Goal: Task Accomplishment & Management: Complete application form

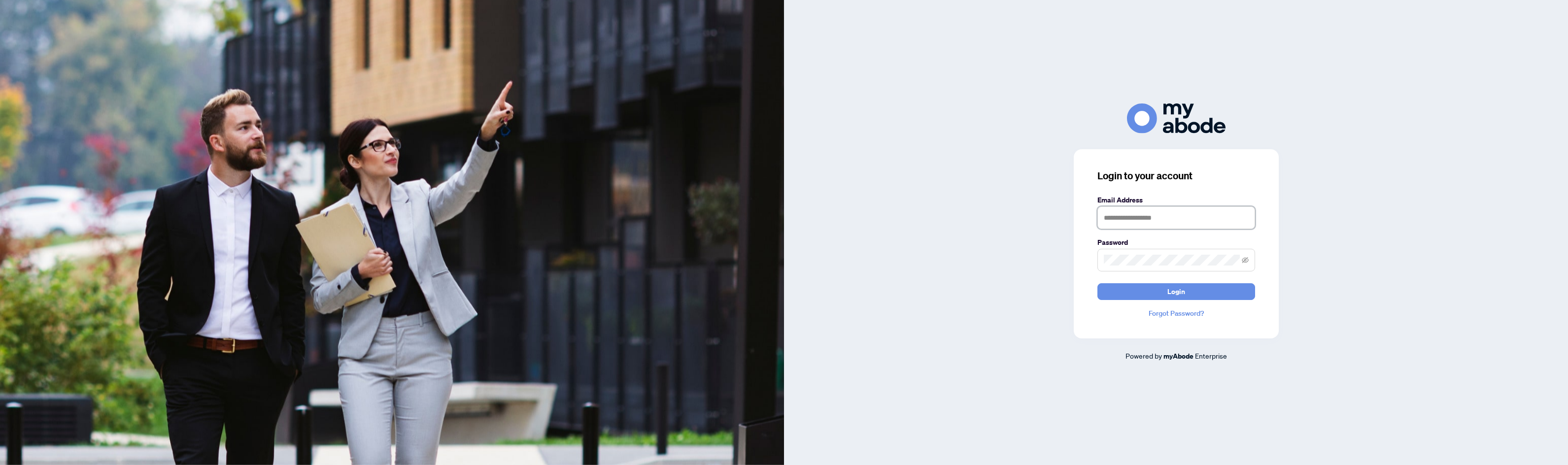
type input "**********"
click at [1144, 295] on button "Login" at bounding box center [1176, 292] width 158 height 17
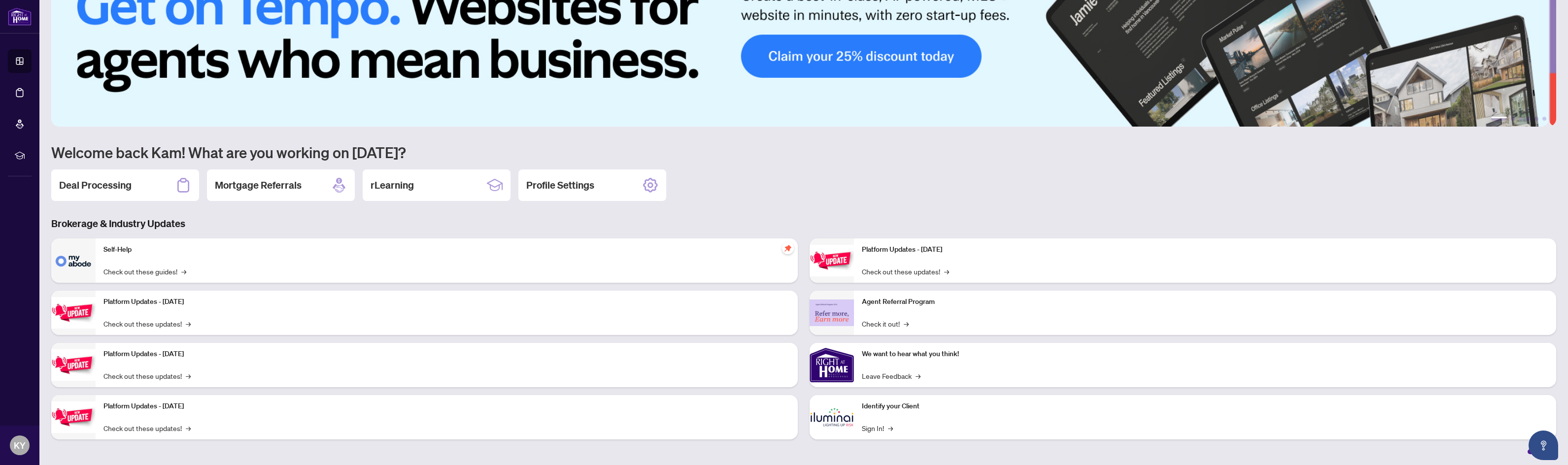
scroll to position [49, 0]
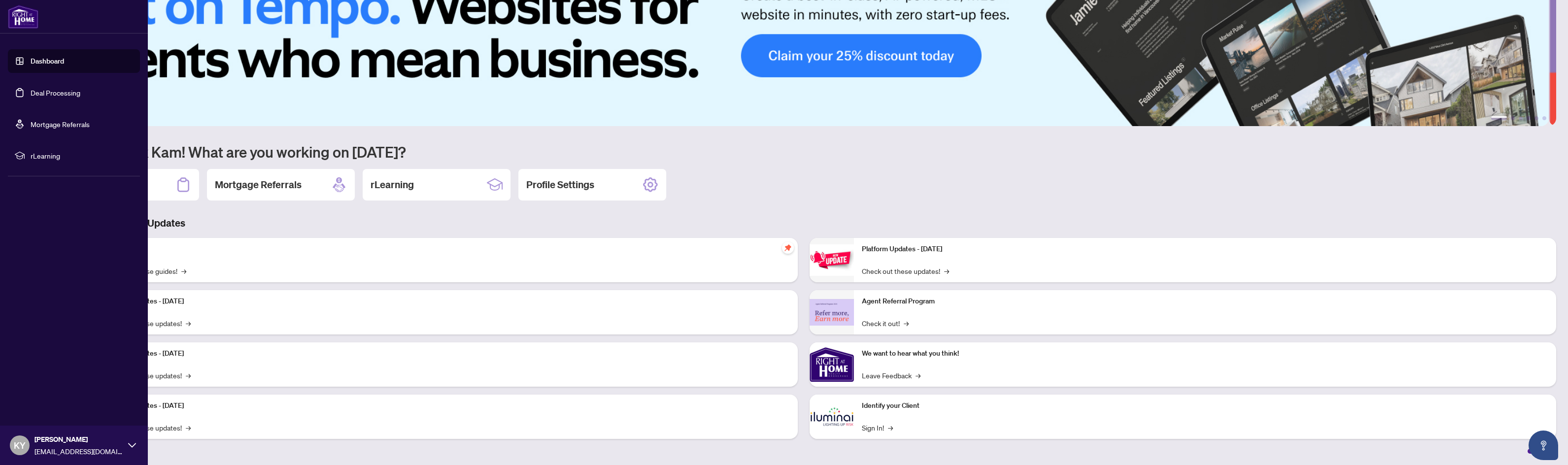
click at [57, 89] on link "Deal Processing" at bounding box center [55, 93] width 50 height 9
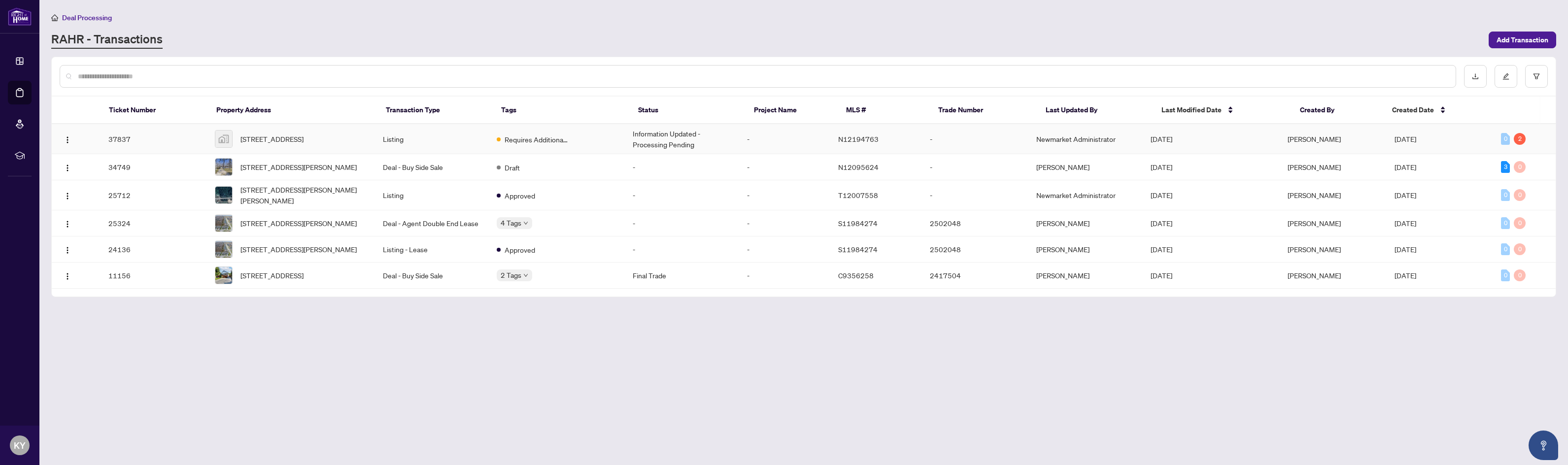
click at [526, 142] on span "Requires Additional Docs" at bounding box center [536, 139] width 64 height 11
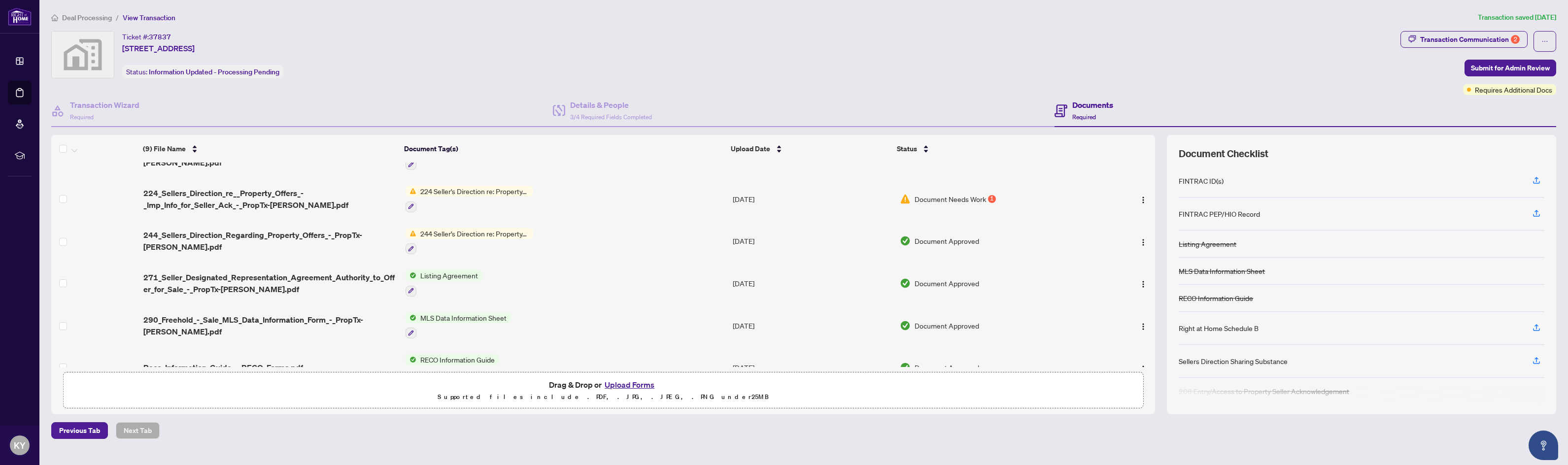
scroll to position [173, 0]
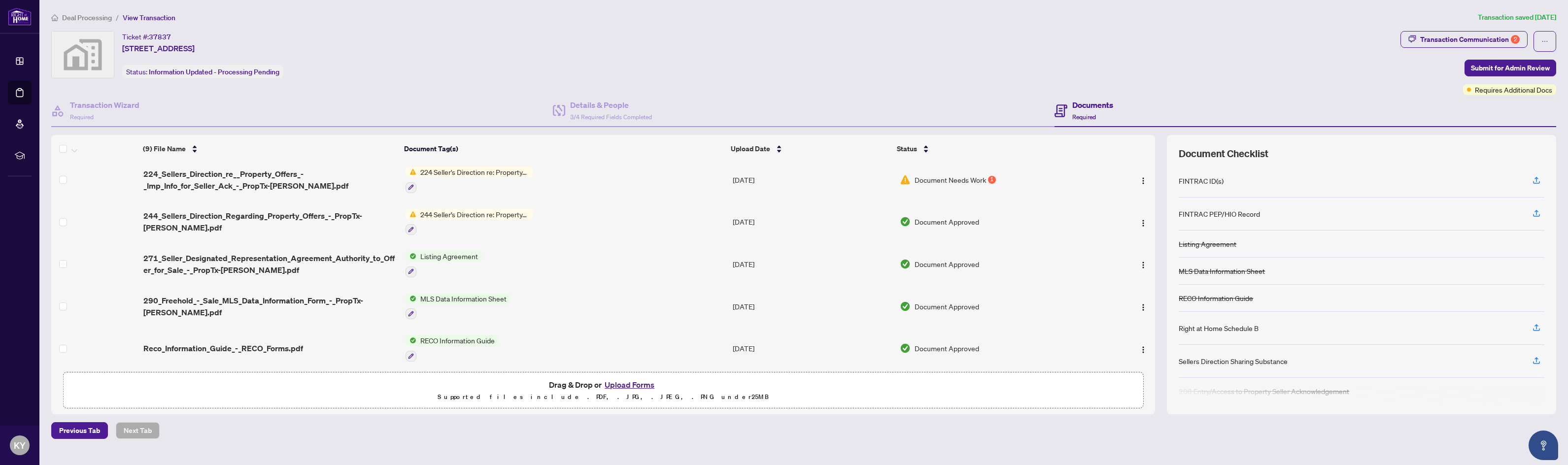
click at [628, 382] on button "Upload Forms" at bounding box center [629, 385] width 55 height 13
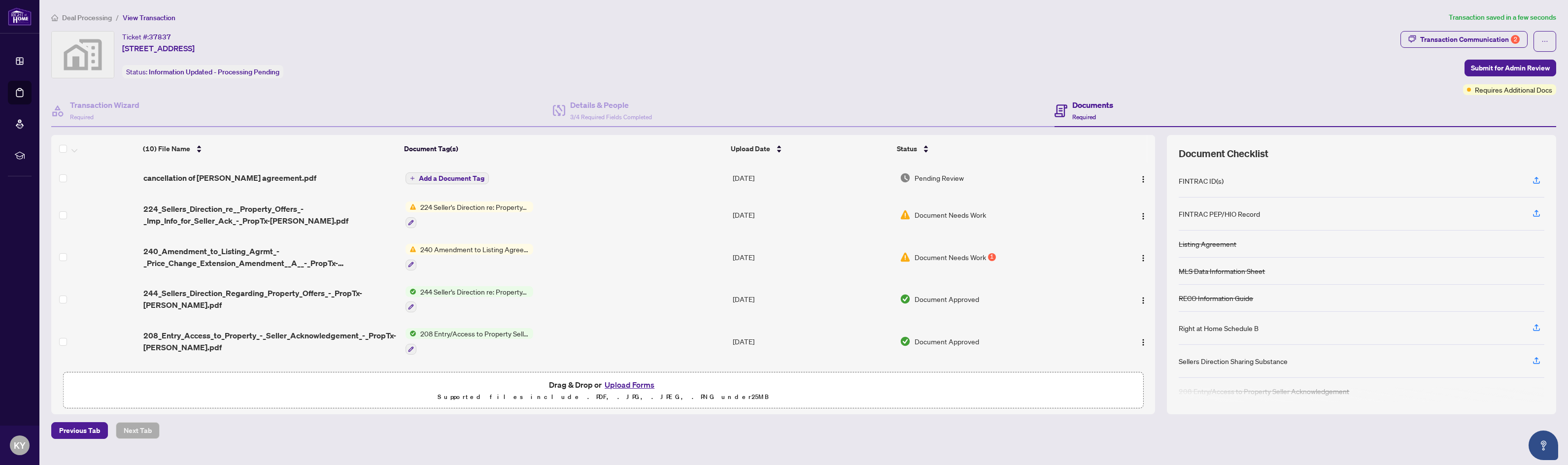
scroll to position [0, 0]
click at [1530, 68] on span "Submit for Admin Review" at bounding box center [1511, 68] width 79 height 16
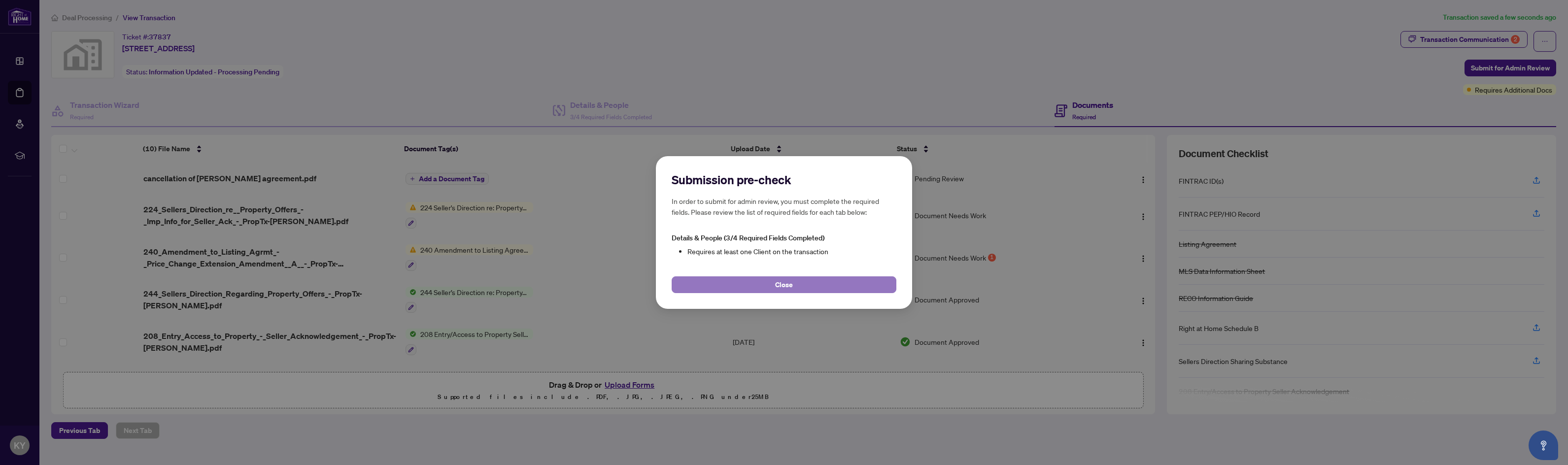
click at [794, 285] on button "Close" at bounding box center [783, 285] width 225 height 17
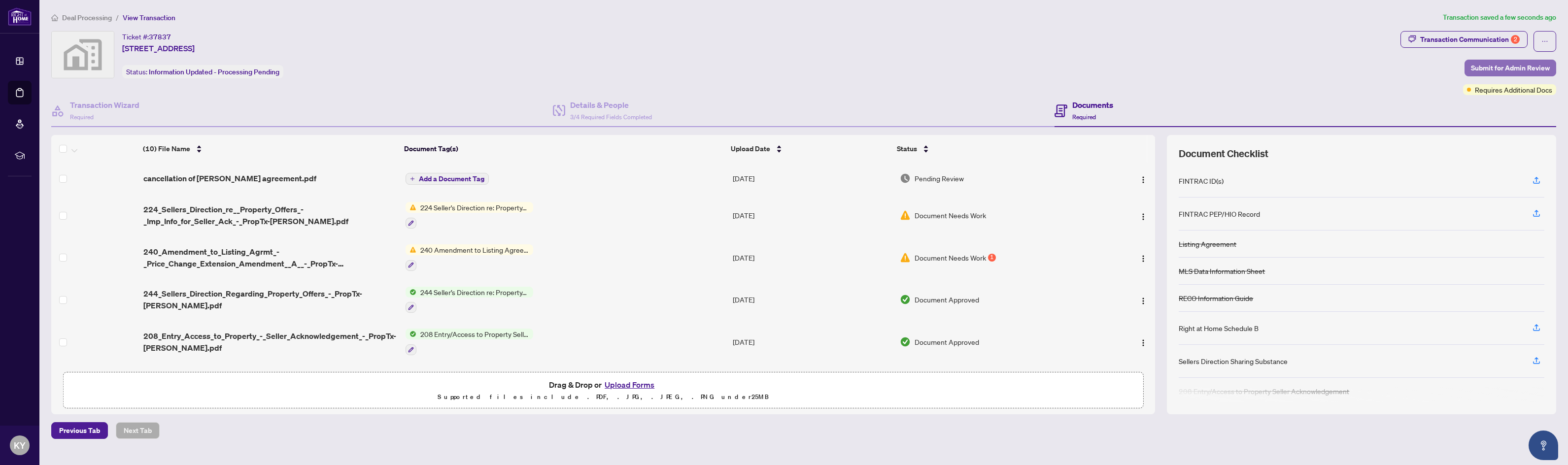
click at [1511, 68] on span "Submit for Admin Review" at bounding box center [1511, 68] width 79 height 16
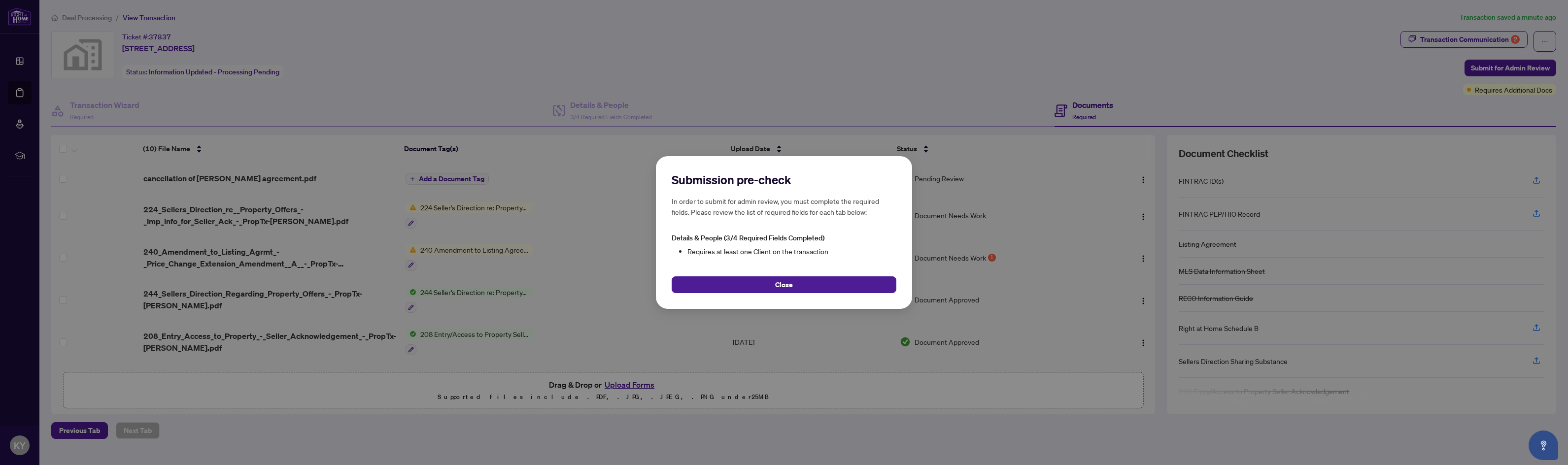
click at [760, 280] on button "Close" at bounding box center [783, 285] width 225 height 17
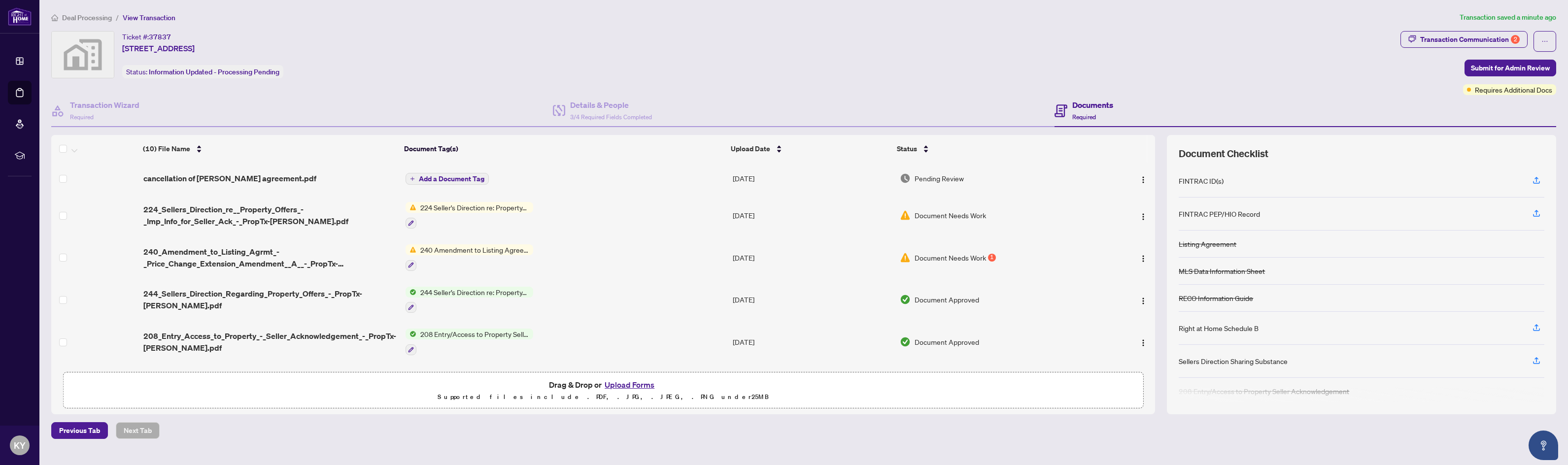
click at [951, 218] on span "Document Needs Work" at bounding box center [950, 215] width 71 height 11
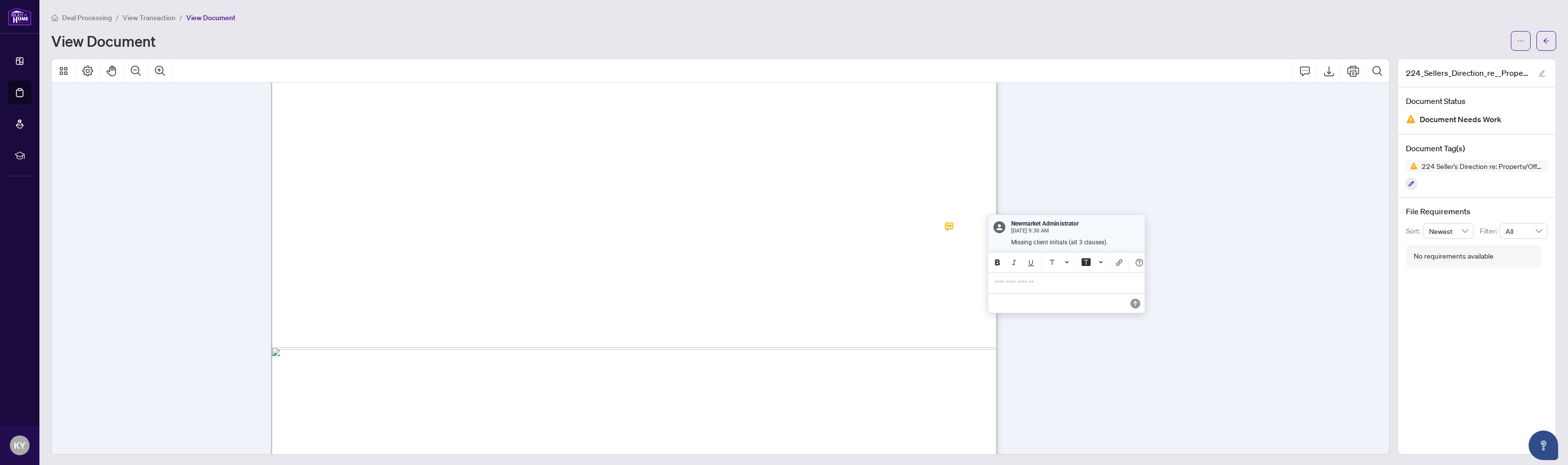
scroll to position [490, 0]
click at [1086, 273] on icon "Background Color" at bounding box center [1086, 272] width 10 height 10
click at [741, 222] on span "The Seller acknowledges having been explained and understanding the potential b…" at bounding box center [531, 226] width 422 height 12
click at [741, 224] on span "The Seller acknowledges having been explained and understanding the potential b…" at bounding box center [531, 226] width 422 height 12
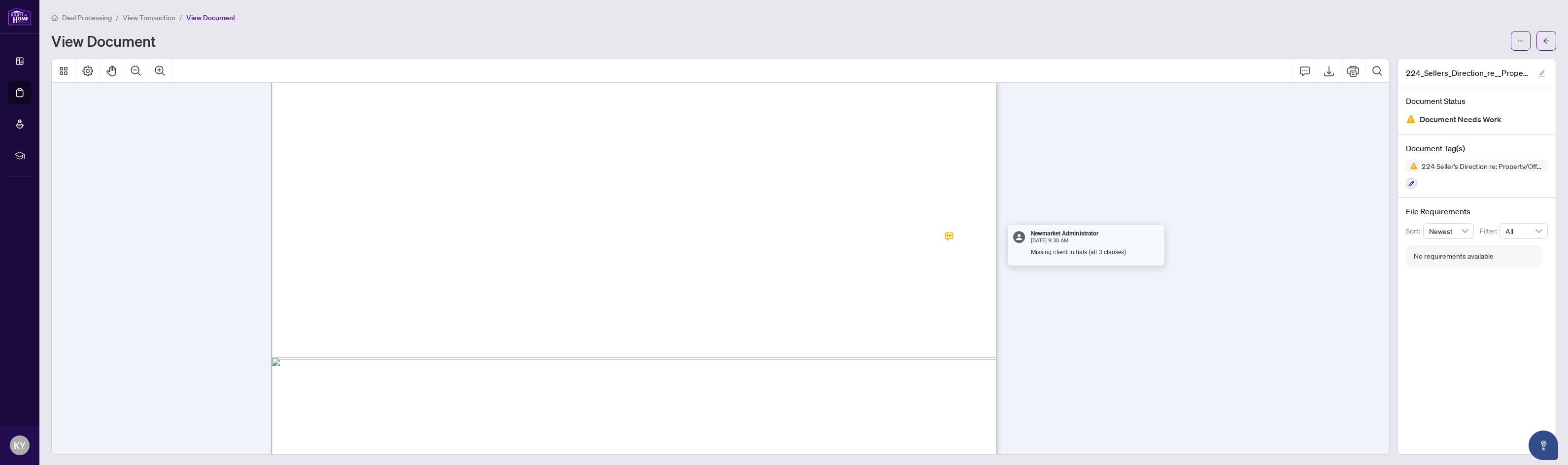
click at [741, 224] on span "The Seller acknowledges having been explained and understanding the potential b…" at bounding box center [531, 226] width 422 height 12
click at [1048, 250] on p "Missing client initials (all 3 clauses)." at bounding box center [1095, 253] width 128 height 9
click at [1048, 250] on p "Missing client initials (all 3 clauses)." at bounding box center [1090, 253] width 128 height 9
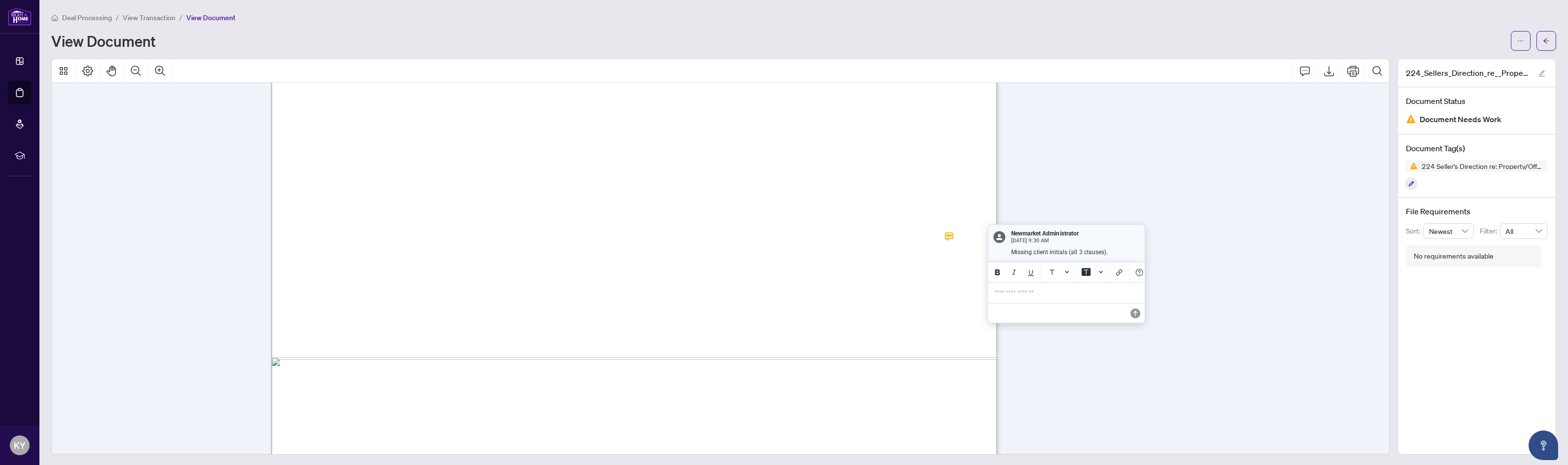
click at [1217, 181] on div "Form 224 New 2023 Page 1 of 1 The trademarks REALTOR®, REALTORS®, MLS®, Multipl…" at bounding box center [716, 68] width 1330 height 950
click at [1543, 37] on span "button" at bounding box center [1546, 41] width 7 height 16
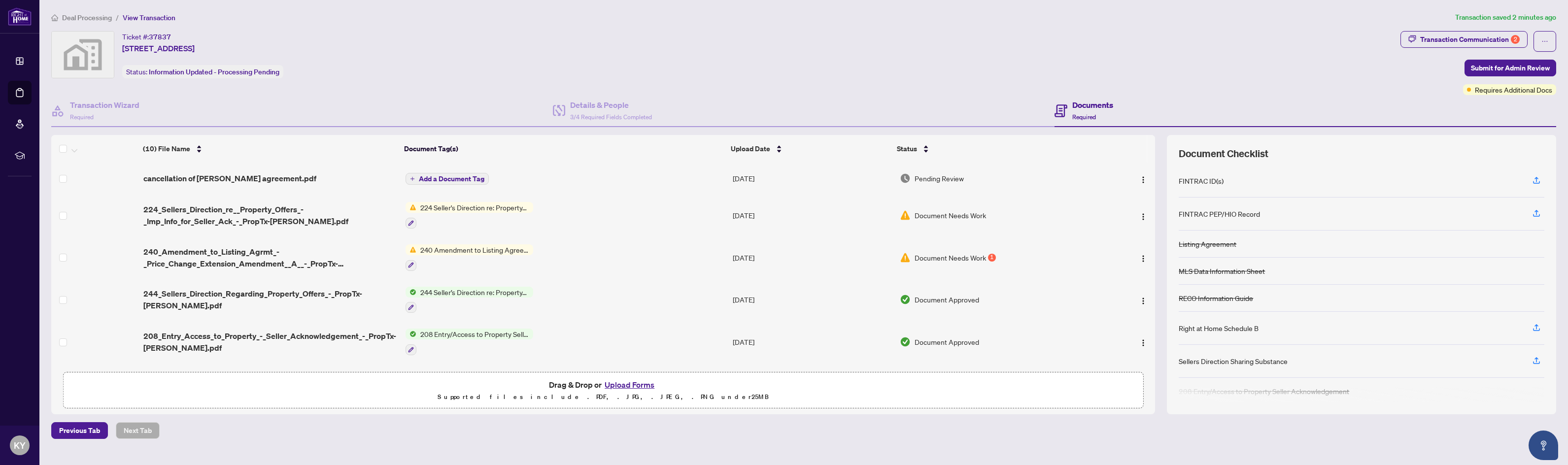
click at [971, 215] on span "Document Needs Work" at bounding box center [950, 215] width 71 height 11
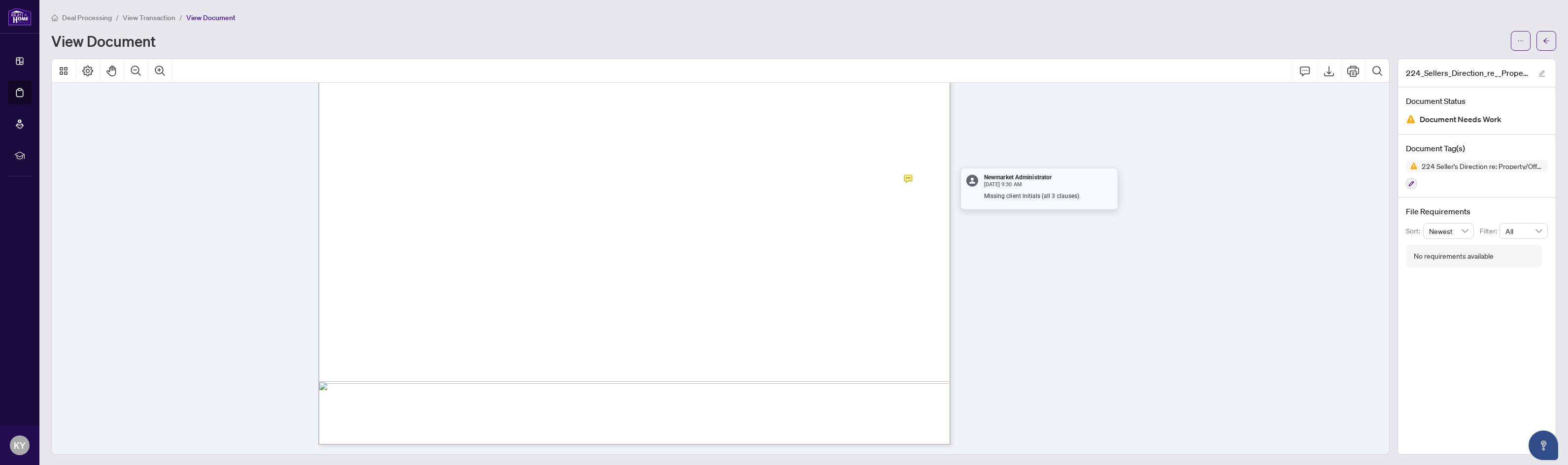
scroll to position [466, 0]
click at [1543, 41] on icon "arrow-left" at bounding box center [1546, 41] width 7 height 7
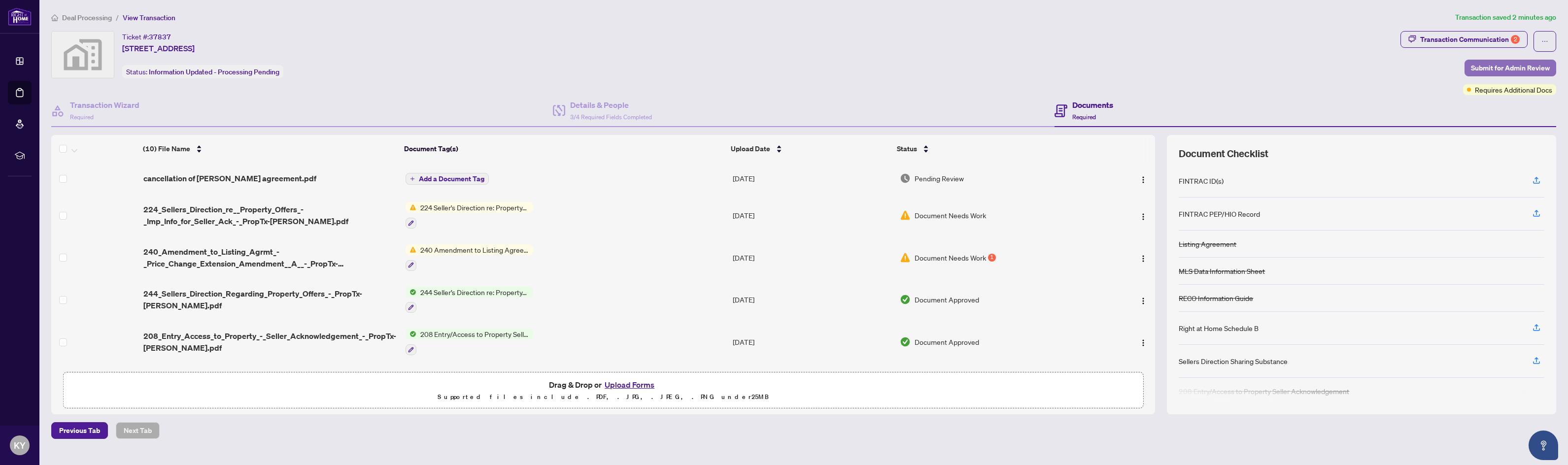
click at [1522, 68] on span "Submit for Admin Review" at bounding box center [1511, 68] width 79 height 16
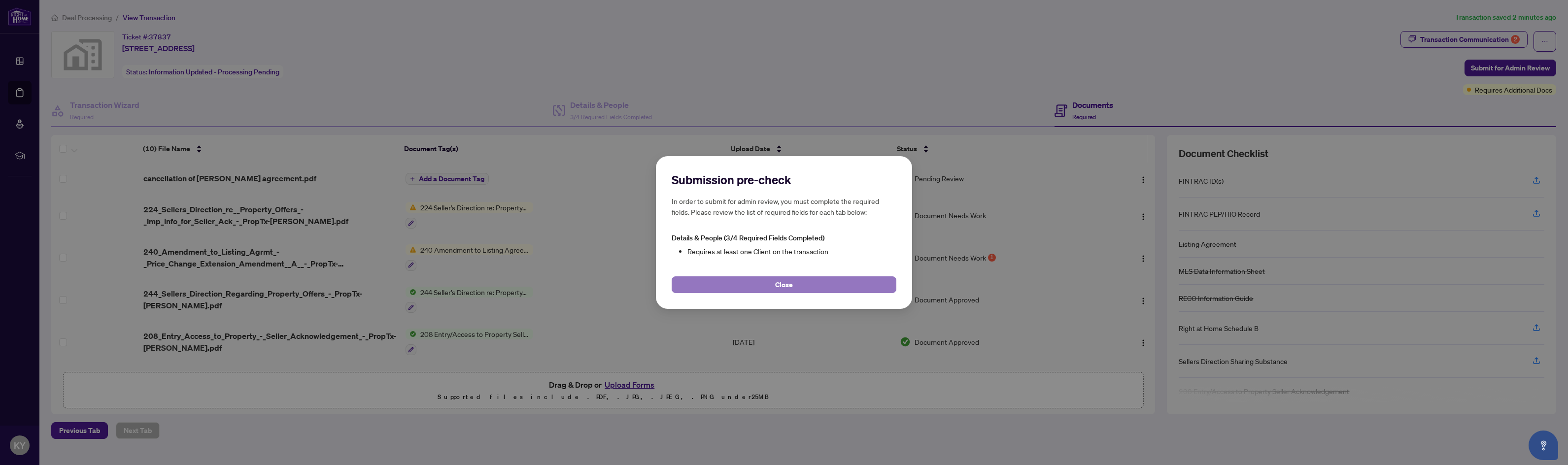
click at [758, 279] on button "Close" at bounding box center [783, 285] width 225 height 17
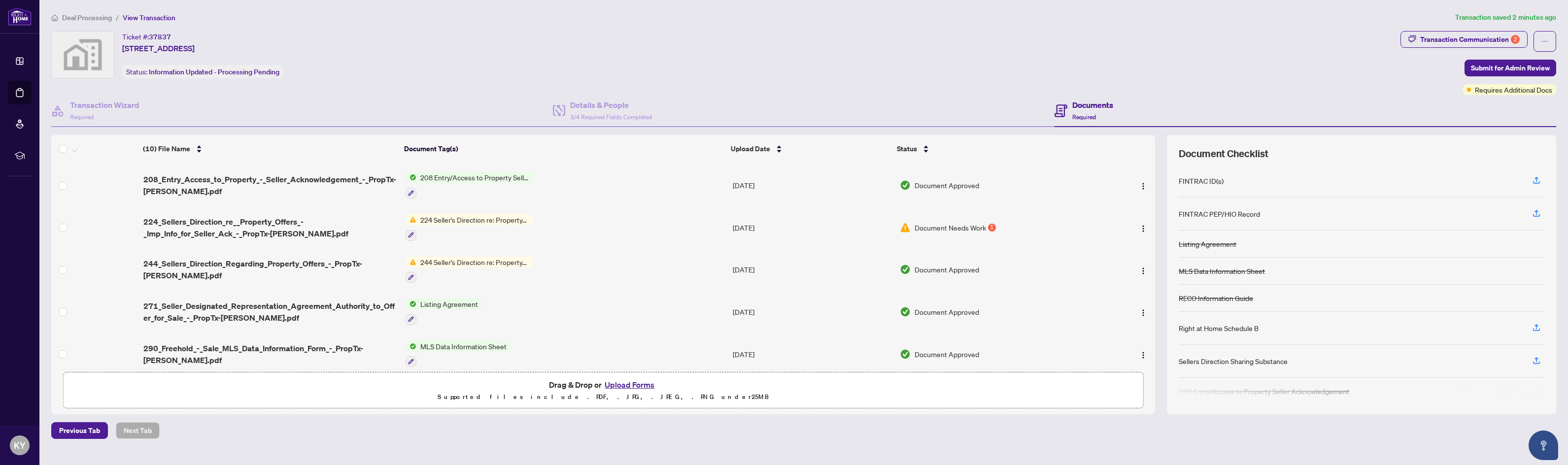
scroll to position [155, 0]
click at [1146, 266] on button "button" at bounding box center [1143, 271] width 16 height 16
click at [1139, 228] on img "button" at bounding box center [1143, 230] width 8 height 8
click at [1081, 216] on td "Document Needs Work 1" at bounding box center [997, 229] width 203 height 43
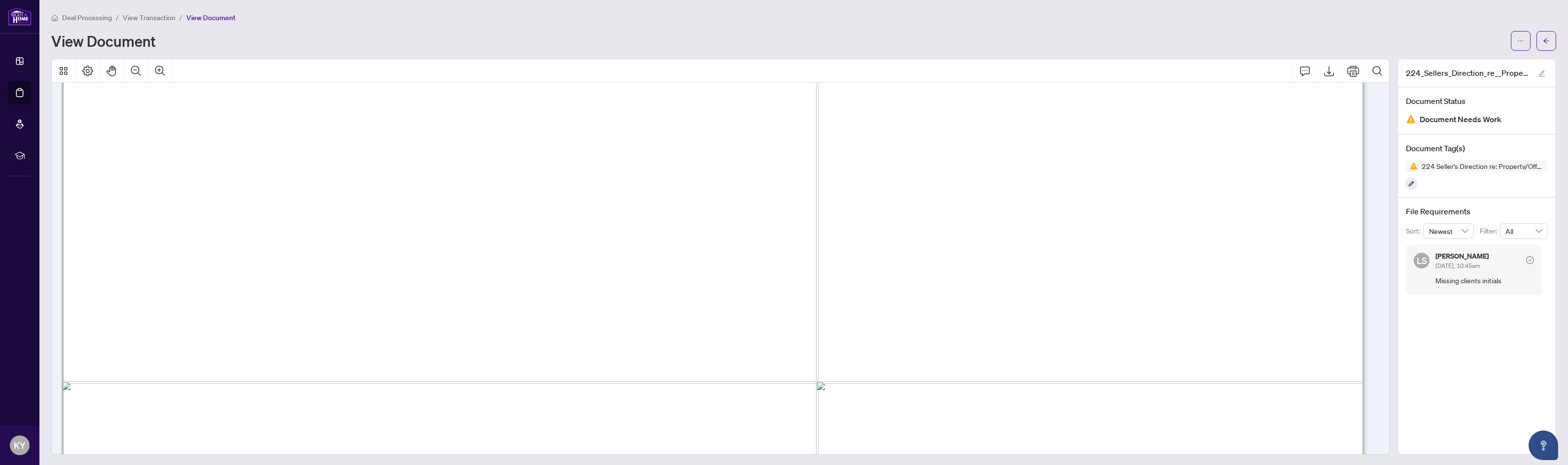
scroll to position [493, 0]
